Goal: Information Seeking & Learning: Learn about a topic

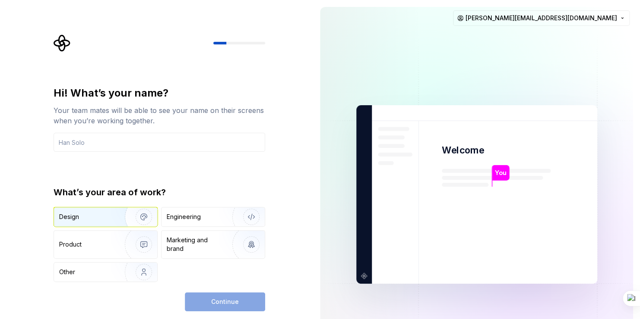
click at [118, 218] on img "button" at bounding box center [138, 217] width 55 height 58
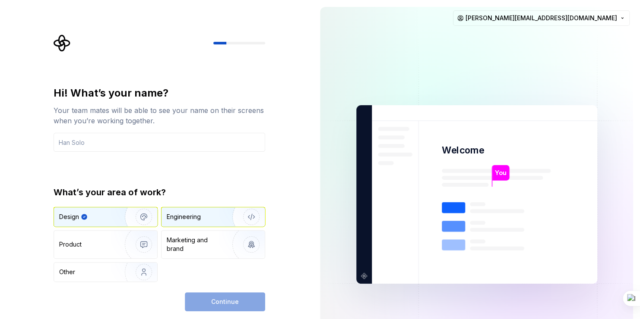
click at [193, 216] on div "Engineering" at bounding box center [184, 217] width 34 height 9
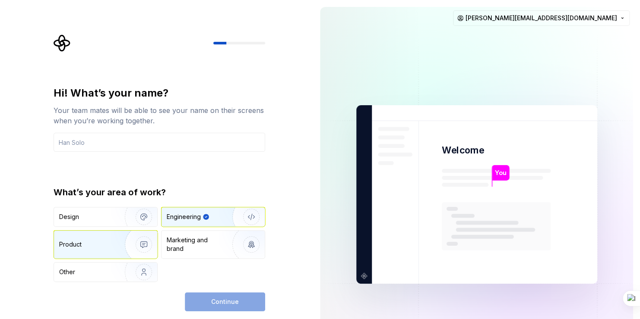
click at [117, 243] on img "button" at bounding box center [138, 245] width 55 height 58
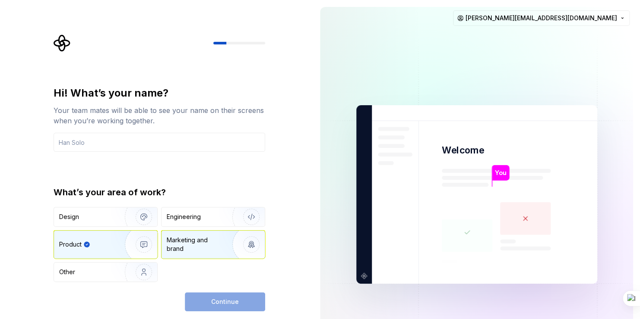
click at [202, 245] on div "Marketing and brand" at bounding box center [196, 244] width 58 height 17
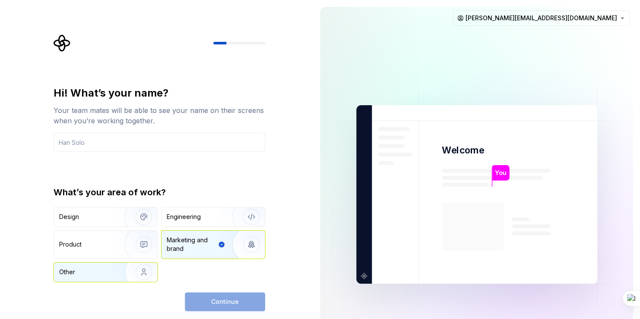
click at [116, 274] on img "button" at bounding box center [138, 272] width 55 height 58
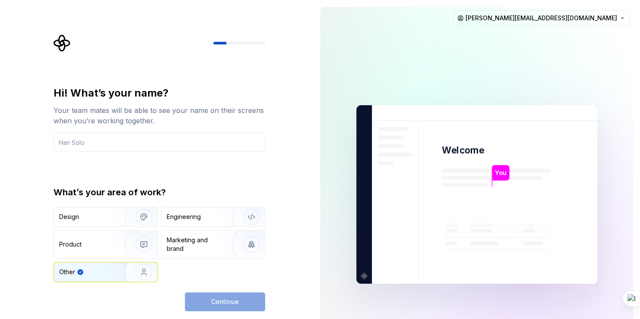
click at [239, 307] on div "Continue" at bounding box center [225, 302] width 80 height 19
click at [635, 126] on div "You Welcome You T B +3 [PERSON_NAME] Jamie [EMAIL_ADDRESS][DOMAIN_NAME]" at bounding box center [476, 194] width 327 height 389
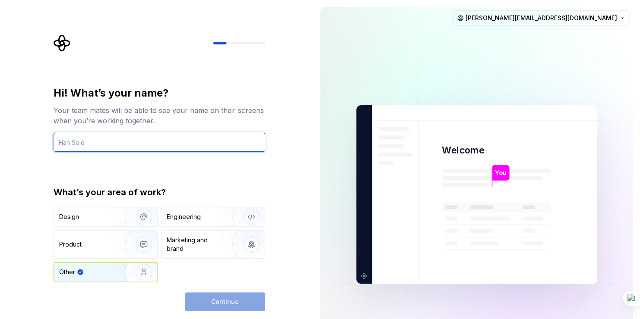
click at [107, 147] on input "text" at bounding box center [160, 142] width 212 height 19
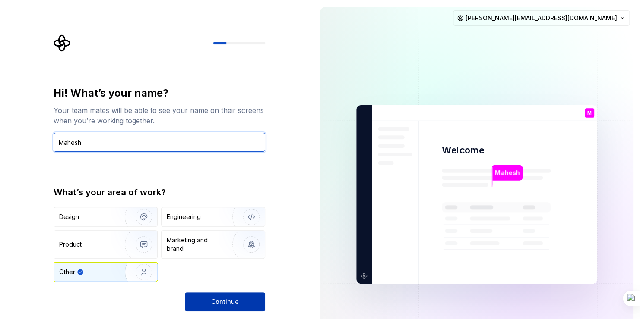
type input "Mahesh"
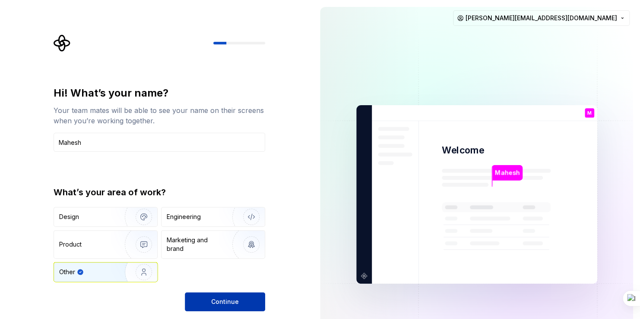
click at [237, 299] on span "Continue" at bounding box center [225, 302] width 28 height 9
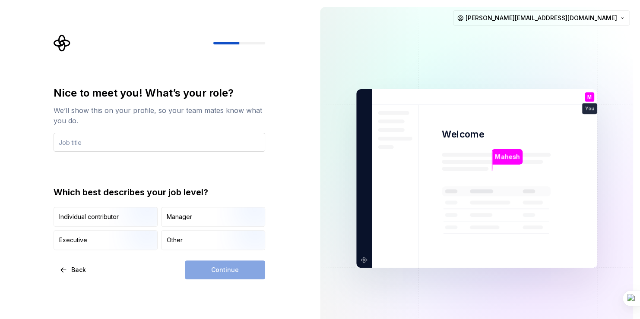
click at [139, 148] on input "text" at bounding box center [160, 142] width 212 height 19
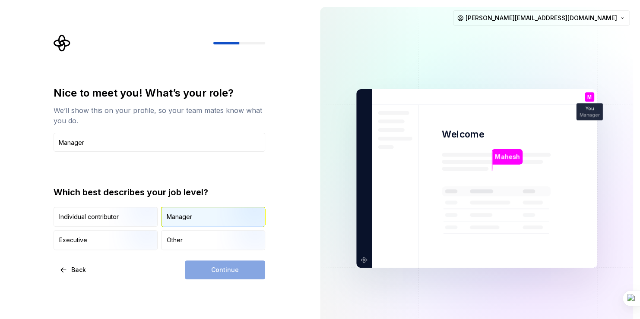
type input "Manager"
click at [182, 214] on div "Manager" at bounding box center [179, 217] width 25 height 9
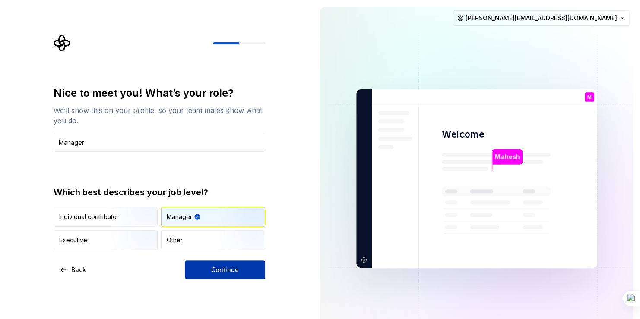
click at [230, 264] on button "Continue" at bounding box center [225, 270] width 80 height 19
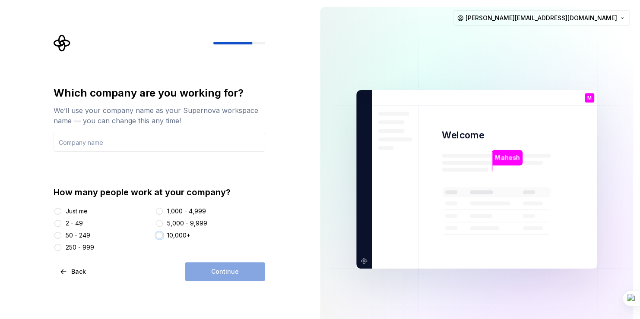
click at [160, 235] on button "10,000+" at bounding box center [159, 235] width 7 height 7
click at [292, 259] on div "Which company are you working for? We’ll use your company name as your Supernov…" at bounding box center [156, 179] width 313 height 359
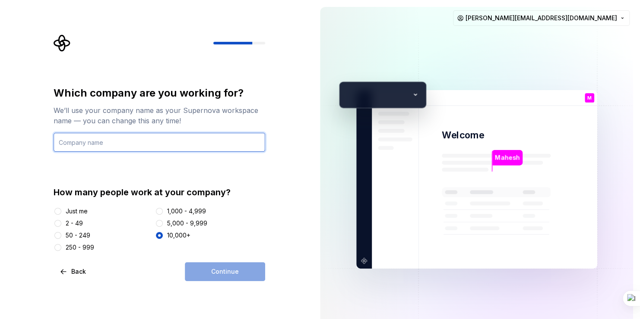
click at [154, 142] on input "text" at bounding box center [160, 142] width 212 height 19
type input "Eviden"
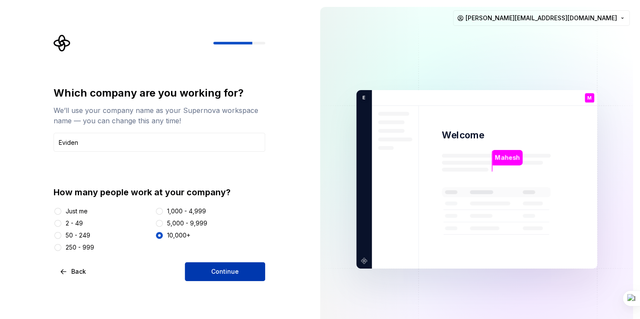
click at [228, 273] on span "Continue" at bounding box center [225, 272] width 28 height 9
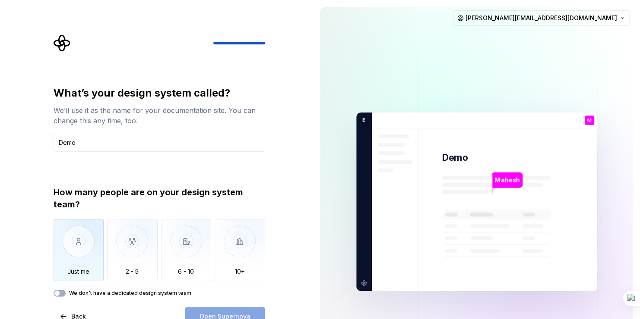
type input "Demo"
click at [76, 245] on img "button" at bounding box center [79, 248] width 51 height 58
click at [58, 293] on span "button" at bounding box center [56, 293] width 5 height 5
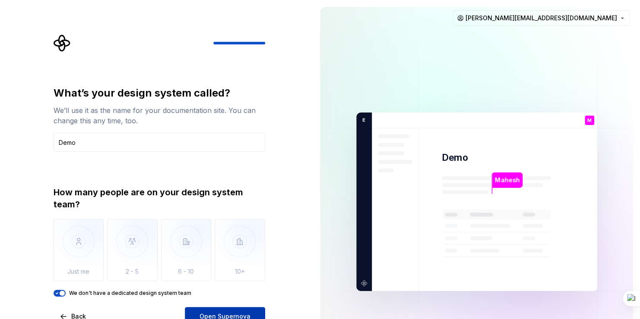
click at [225, 313] on span "Open Supernova" at bounding box center [224, 317] width 51 height 9
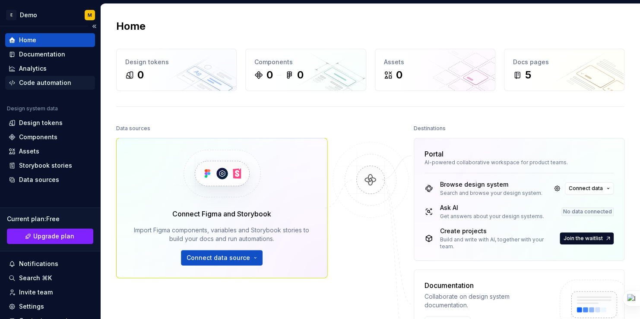
click at [54, 82] on div "Code automation" at bounding box center [45, 83] width 52 height 9
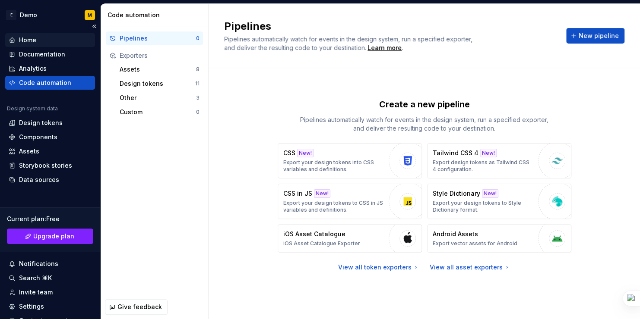
click at [38, 41] on div "Home" at bounding box center [50, 40] width 83 height 9
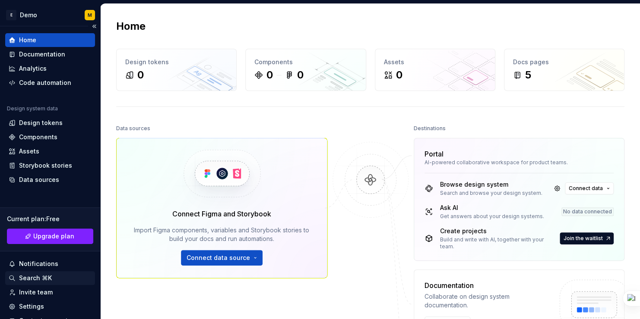
click at [33, 278] on div "Search ⌘K" at bounding box center [35, 278] width 33 height 9
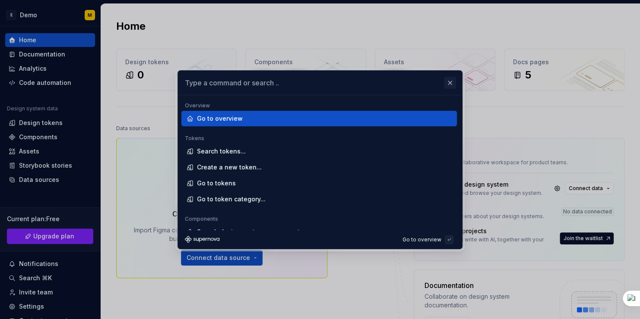
click at [451, 86] on button "button" at bounding box center [450, 83] width 12 height 12
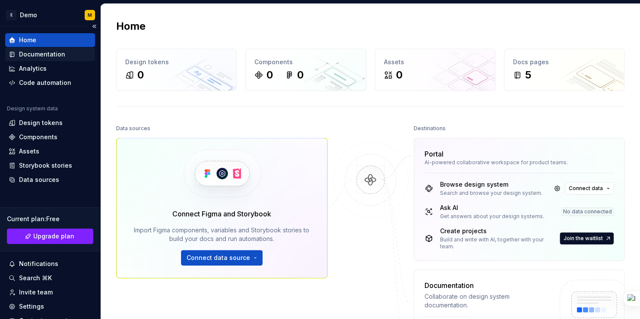
click at [47, 57] on div "Documentation" at bounding box center [42, 54] width 46 height 9
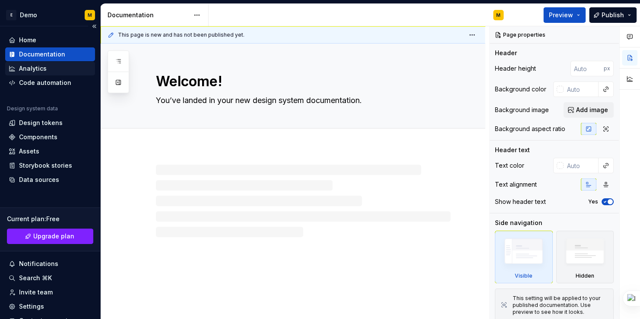
click at [41, 70] on div "Analytics" at bounding box center [33, 68] width 28 height 9
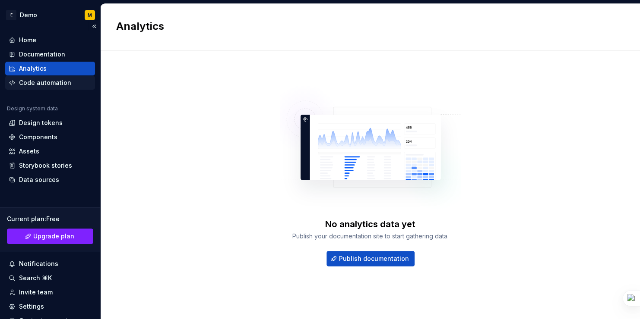
click at [46, 85] on div "Code automation" at bounding box center [45, 83] width 52 height 9
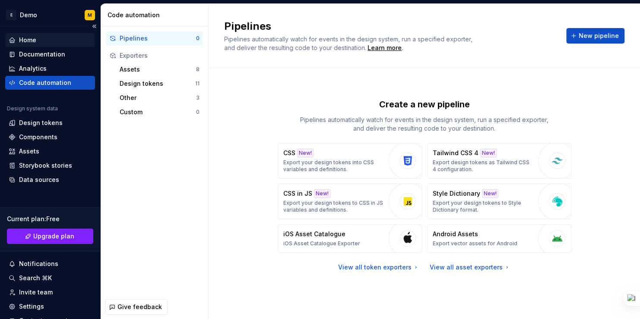
click at [41, 40] on div "Home" at bounding box center [50, 40] width 83 height 9
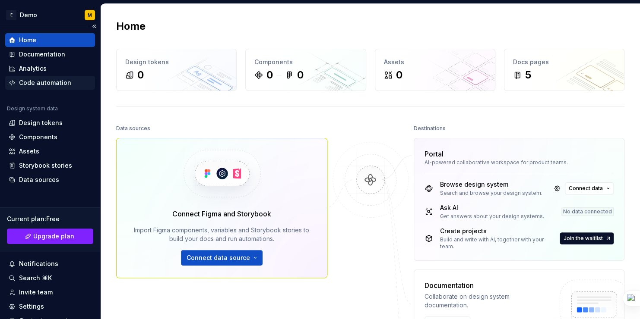
click at [43, 79] on div "Code automation" at bounding box center [45, 83] width 52 height 9
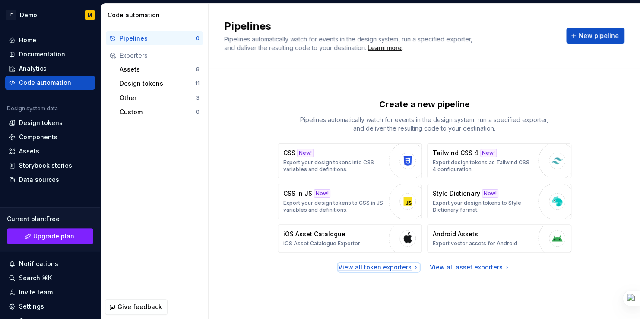
click at [396, 264] on div "View all token exporters" at bounding box center [378, 267] width 81 height 9
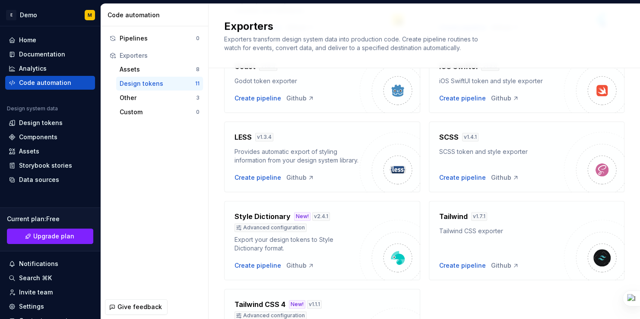
scroll to position [144, 0]
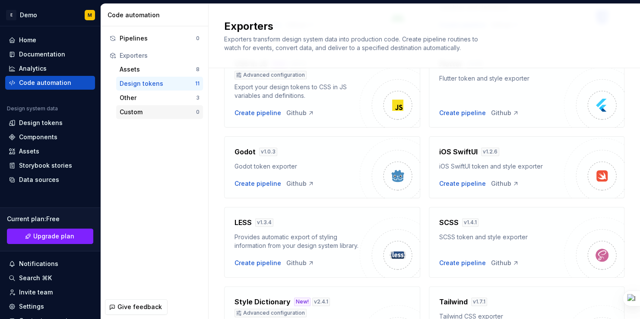
click at [146, 111] on div "Custom" at bounding box center [158, 112] width 76 height 9
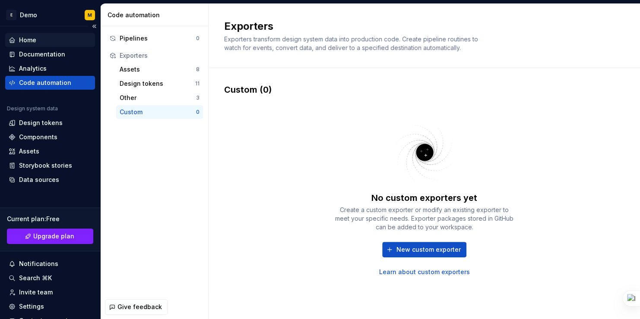
click at [46, 41] on div "Home" at bounding box center [50, 40] width 83 height 9
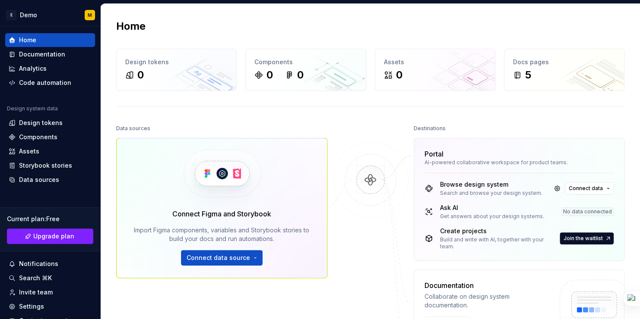
click at [471, 208] on div "Ask AI" at bounding box center [492, 208] width 104 height 9
click at [592, 238] on span "Join the waitlist" at bounding box center [582, 238] width 39 height 7
click at [581, 235] on span "Join the waitlist" at bounding box center [582, 238] width 39 height 7
click at [475, 234] on div "Create projects" at bounding box center [499, 231] width 118 height 9
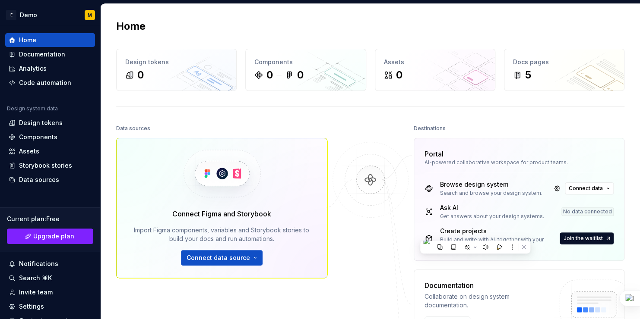
click at [444, 157] on div "Portal" at bounding box center [518, 154] width 189 height 10
click at [247, 256] on button "Connect data source" at bounding box center [222, 258] width 82 height 16
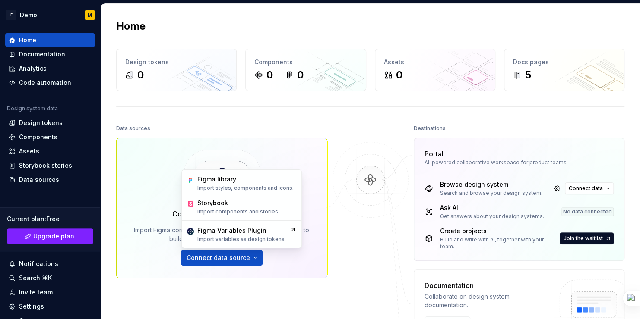
click at [352, 205] on img at bounding box center [370, 189] width 84 height 94
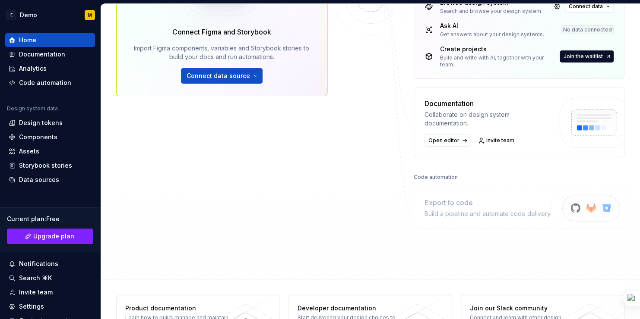
scroll to position [183, 0]
click at [502, 209] on div "Build a pipeline and automate code delivery." at bounding box center [487, 213] width 127 height 9
click at [639, 205] on html "E Demo M Home Documentation Analytics Code automation Design system data Design…" at bounding box center [320, 159] width 640 height 319
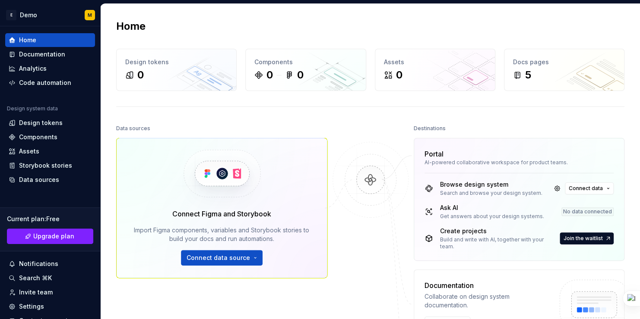
click at [466, 181] on div "Browse design system" at bounding box center [491, 184] width 102 height 9
click at [36, 59] on div "Documentation" at bounding box center [50, 54] width 90 height 14
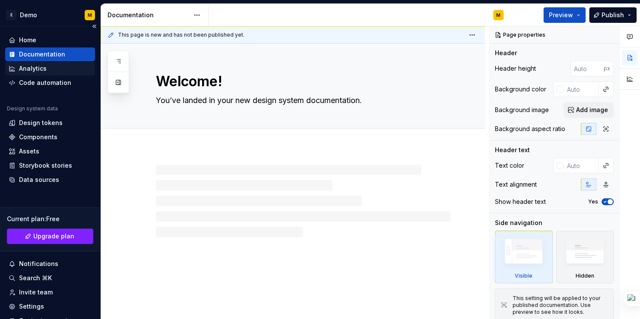
type textarea "*"
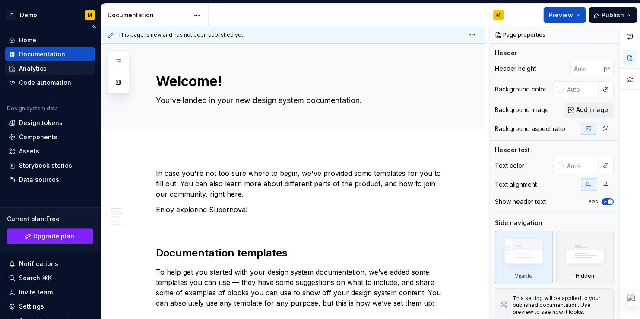
click at [37, 66] on div "Analytics" at bounding box center [33, 68] width 28 height 9
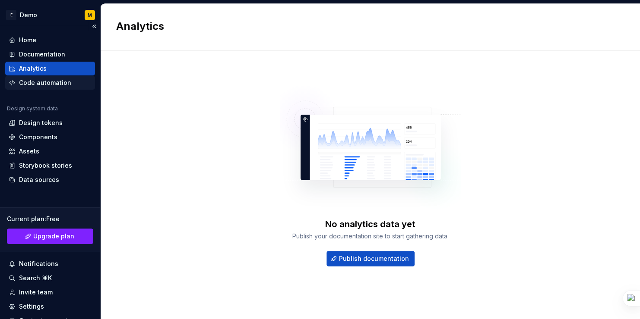
click at [43, 81] on div "Code automation" at bounding box center [45, 83] width 52 height 9
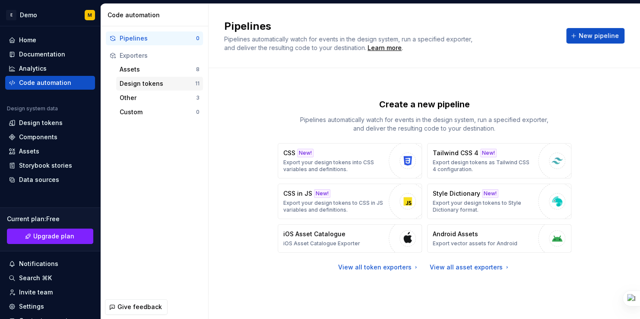
click at [158, 86] on div "Design tokens" at bounding box center [158, 83] width 76 height 9
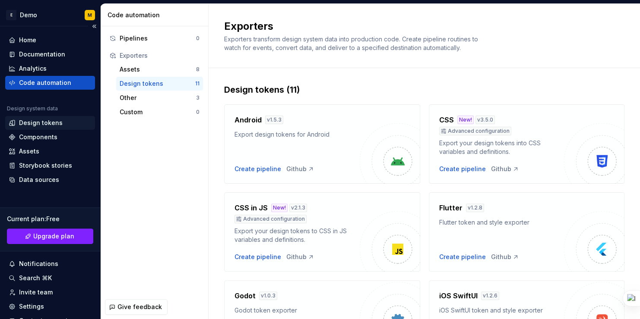
click at [44, 123] on div "Design tokens" at bounding box center [41, 123] width 44 height 9
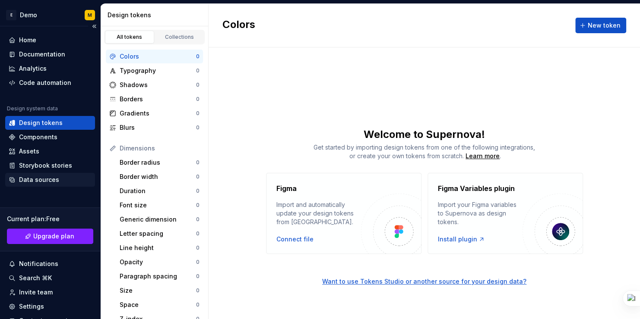
click at [47, 180] on div "Data sources" at bounding box center [39, 180] width 40 height 9
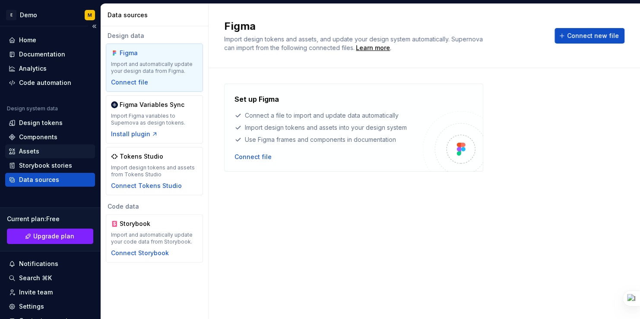
click at [34, 148] on div "Assets" at bounding box center [29, 151] width 20 height 9
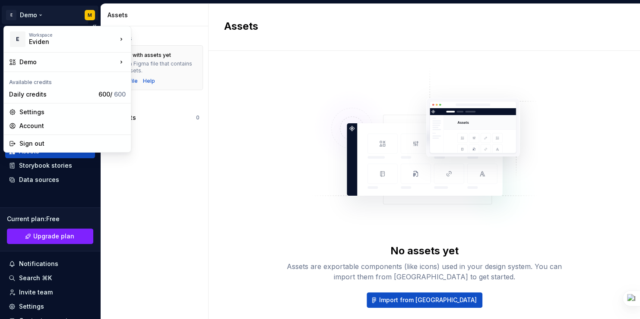
click at [87, 16] on html "E Demo M Home Documentation Analytics Code automation Design system data Design…" at bounding box center [320, 159] width 640 height 319
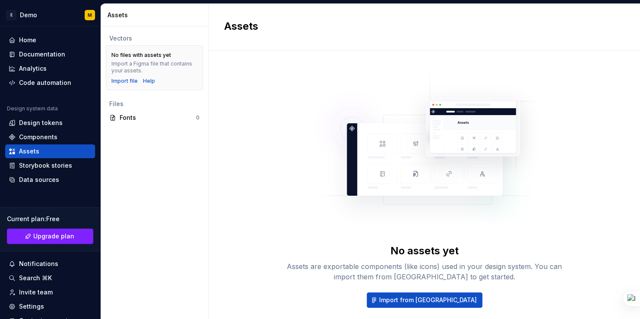
click at [190, 177] on html "E Demo M Home Documentation Analytics Code automation Design system data Design…" at bounding box center [320, 159] width 640 height 319
